Goal: Find contact information: Find contact information

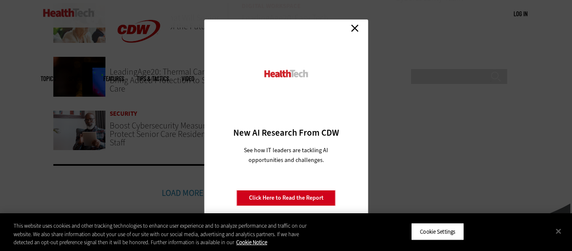
scroll to position [588, 0]
click at [359, 30] on link "Close" at bounding box center [354, 28] width 13 height 13
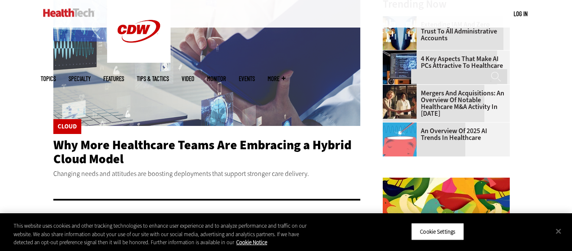
scroll to position [271, 0]
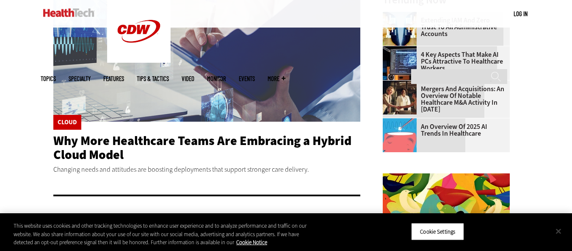
click at [559, 230] on button "Close" at bounding box center [558, 230] width 19 height 19
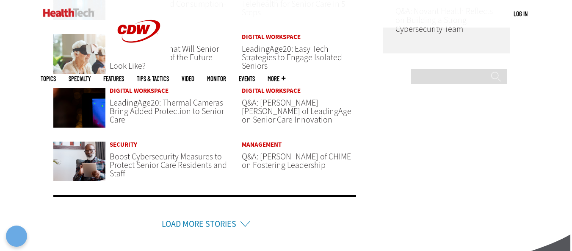
scroll to position [803, 0]
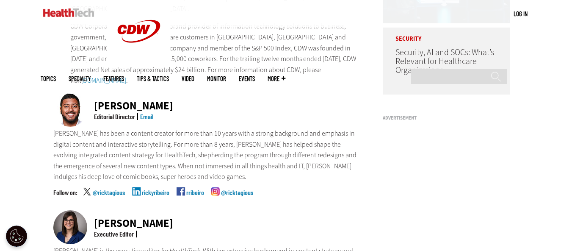
scroll to position [201, 0]
click at [124, 100] on div "[PERSON_NAME]" at bounding box center [133, 105] width 79 height 11
click at [124, 100] on div "Ricky Ribeiro" at bounding box center [133, 105] width 79 height 11
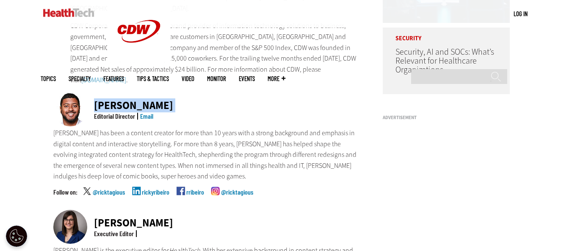
click at [124, 100] on div "Ricky Ribeiro" at bounding box center [133, 105] width 79 height 11
copy div "Ricky Ribeiro"
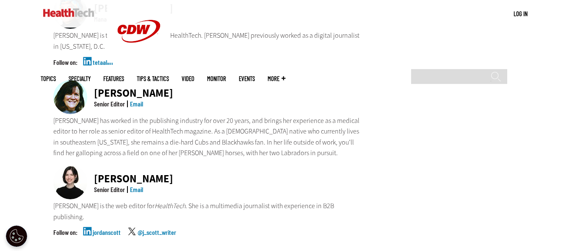
scroll to position [648, 0]
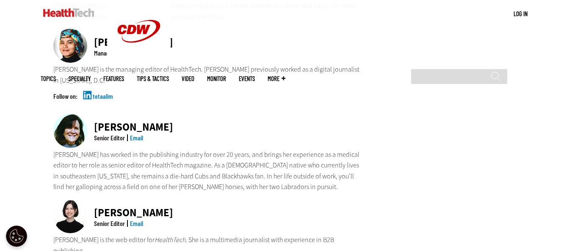
click at [137, 121] on div "Jean Dal Porto" at bounding box center [133, 126] width 79 height 11
copy div "Jean Dal Porto"
click at [132, 219] on link "Email" at bounding box center [136, 223] width 13 height 8
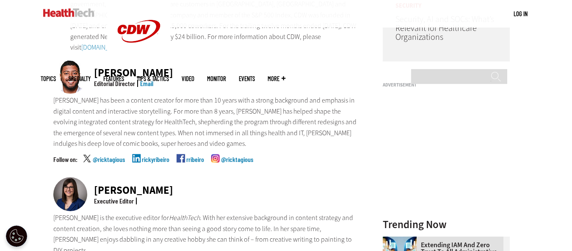
scroll to position [234, 0]
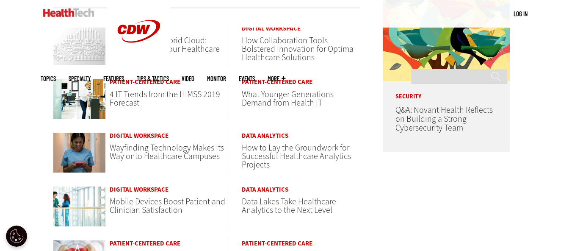
scroll to position [459, 0]
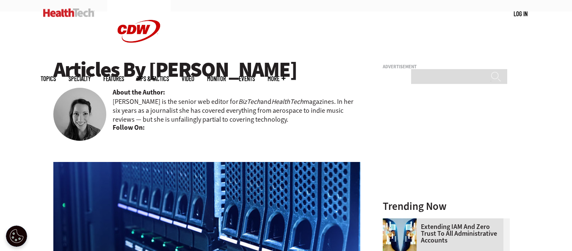
scroll to position [64, 0]
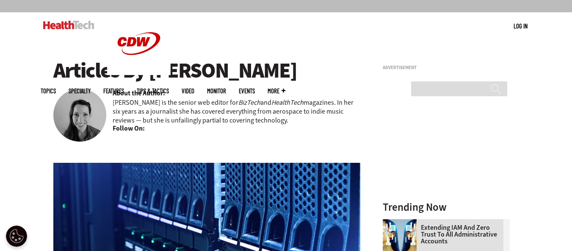
copy h1 "uliet Van Wagenen"
drag, startPoint x: 314, startPoint y: 68, endPoint x: 155, endPoint y: 74, distance: 159.3
click at [155, 74] on h1 "Articles By Juliet Van Wagenen" at bounding box center [206, 70] width 307 height 23
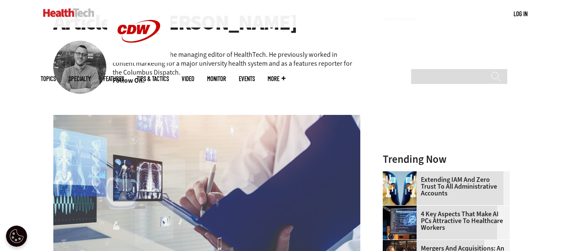
scroll to position [111, 0]
